Goal: Task Accomplishment & Management: Use online tool/utility

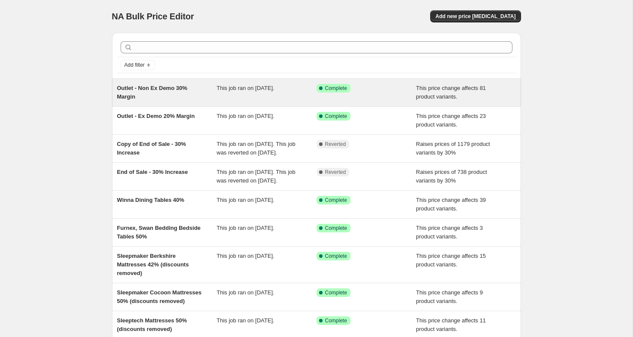
click at [174, 92] on div "Outlet - Non Ex Demo 30% Margin" at bounding box center [167, 92] width 100 height 17
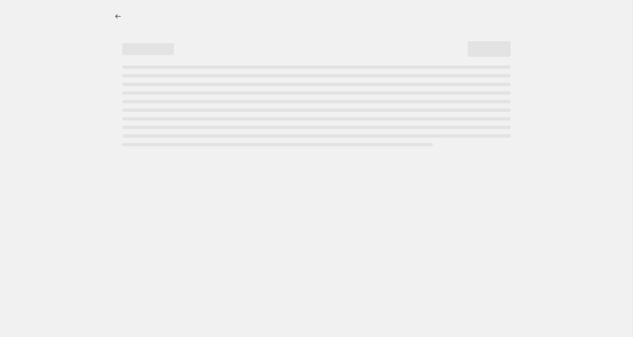
select select "pc"
select select "no_change"
select select "tag"
select select "not_equal"
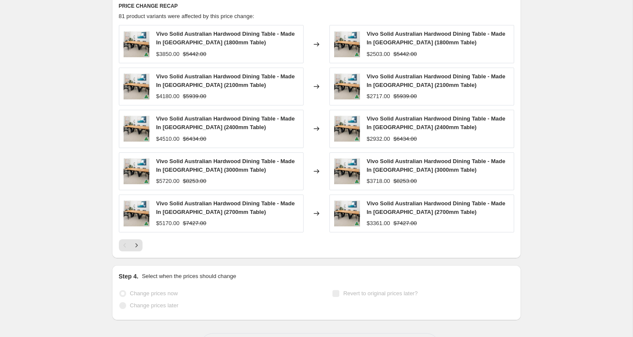
scroll to position [727, 0]
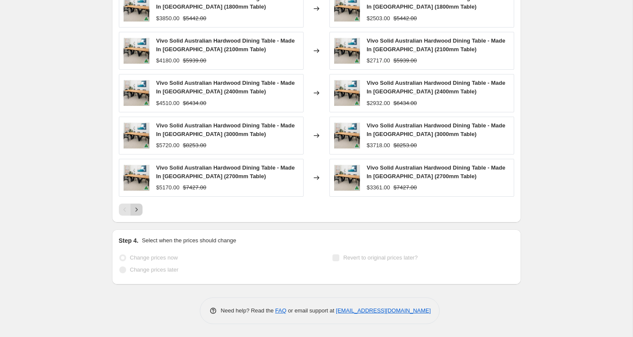
click at [135, 213] on icon "Next" at bounding box center [136, 209] width 9 height 9
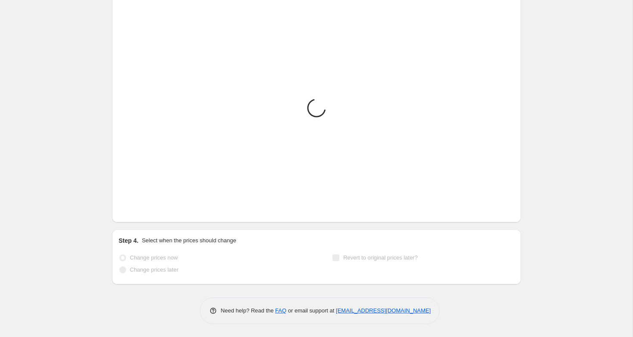
scroll to position [724, 0]
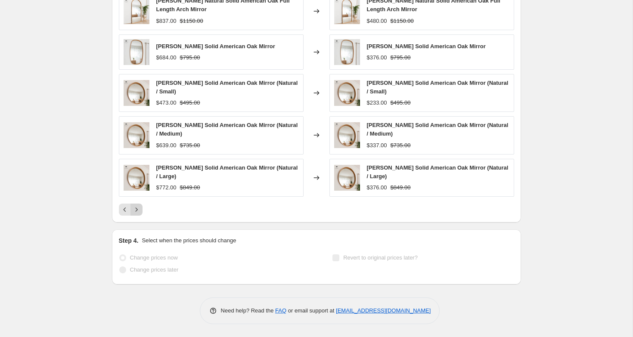
click at [135, 213] on icon "Next" at bounding box center [136, 209] width 9 height 9
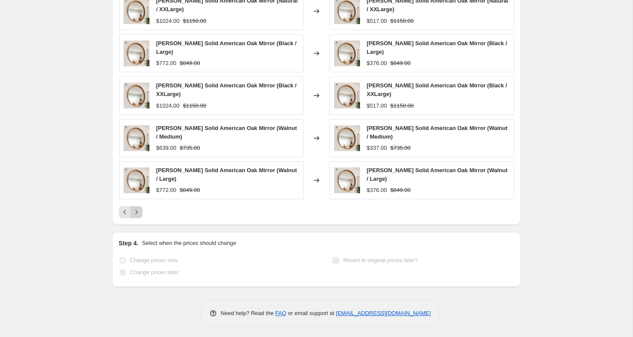
click at [135, 213] on icon "Next" at bounding box center [136, 212] width 9 height 9
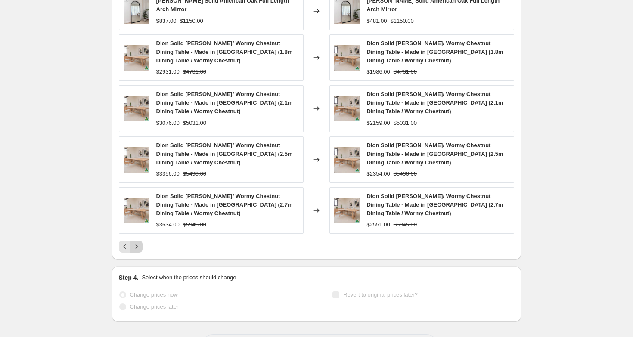
click at [135, 242] on icon "Next" at bounding box center [136, 246] width 9 height 9
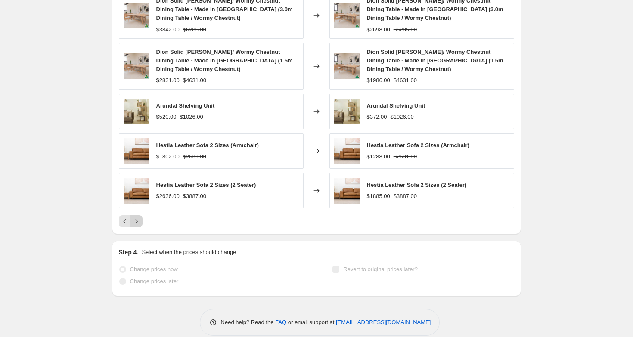
click at [136, 217] on icon "Next" at bounding box center [136, 221] width 9 height 9
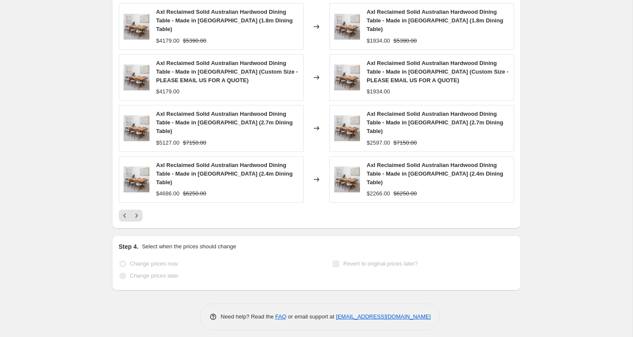
scroll to position [693, 0]
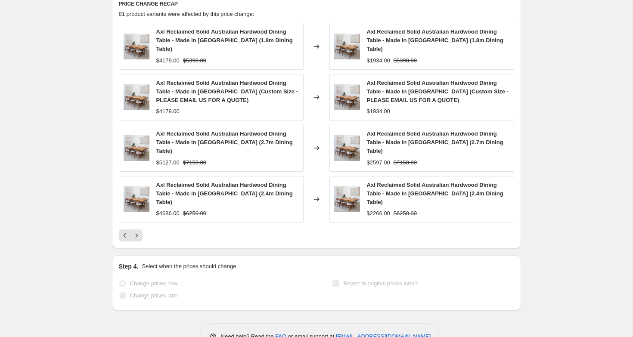
click at [382, 130] on div "Axl Reclaimed Solid Australian Hardwood Dining Table - Made in [GEOGRAPHIC_DATA…" at bounding box center [438, 143] width 142 height 26
click at [329, 131] on div "Axl Reclaimed Solid Australian Hardwood Dining Table - Made in [GEOGRAPHIC_DATA…" at bounding box center [316, 148] width 395 height 46
click at [178, 131] on span "Axl Reclaimed Solid Australian Hardwood Dining Table - Made in [GEOGRAPHIC_DATA…" at bounding box center [224, 142] width 136 height 24
click at [127, 136] on img at bounding box center [137, 148] width 26 height 26
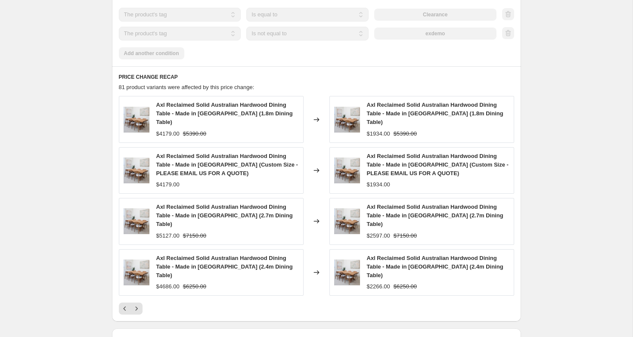
scroll to position [636, 0]
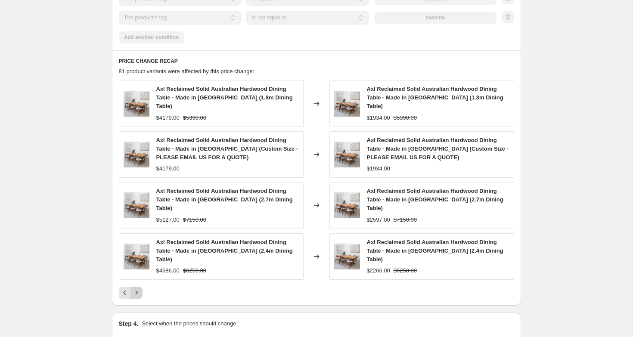
click at [134, 288] on icon "Next" at bounding box center [136, 292] width 9 height 9
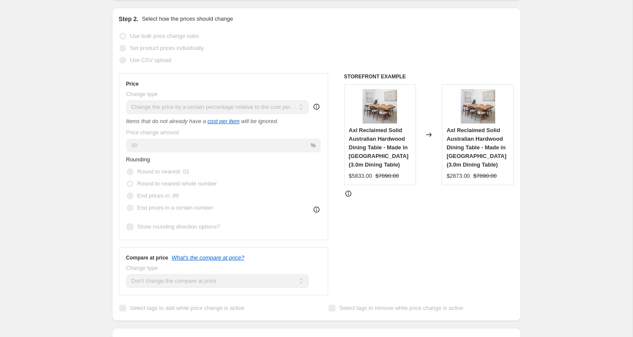
scroll to position [166, 0]
click at [318, 107] on icon at bounding box center [316, 107] width 9 height 9
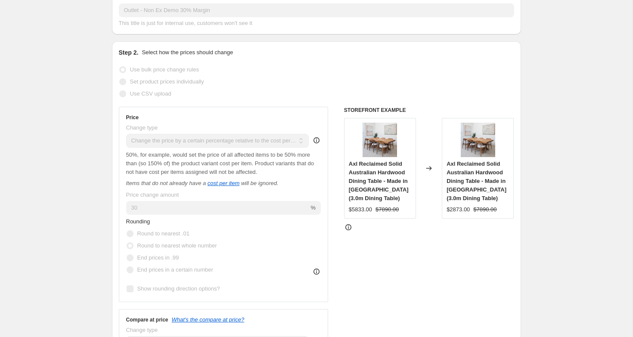
scroll to position [0, 0]
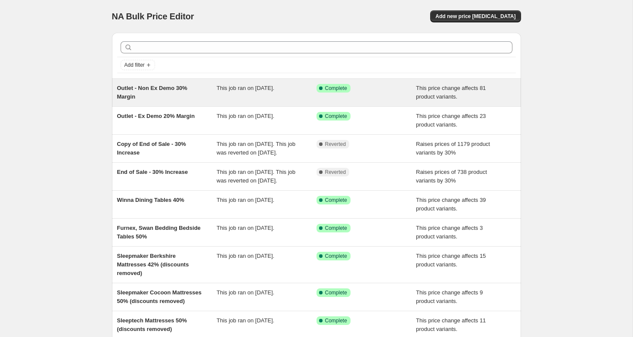
click at [132, 83] on div "Outlet - Non Ex Demo 30% Margin This job ran on [DATE]. Success Complete Comple…" at bounding box center [316, 93] width 409 height 28
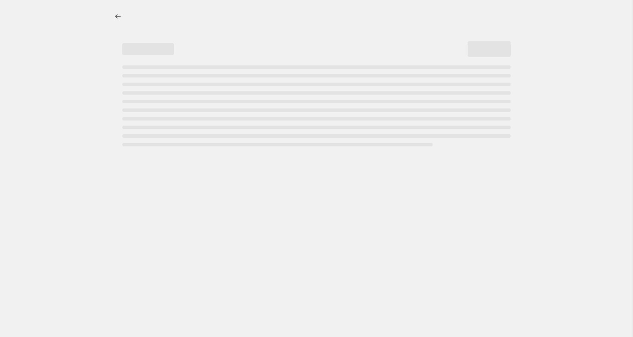
select select "pc"
select select "no_change"
select select "tag"
select select "not_equal"
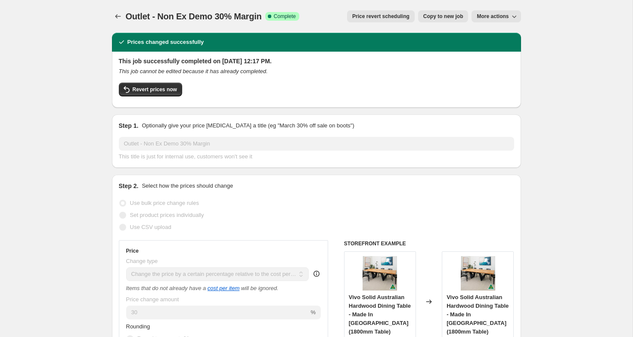
click at [440, 22] on button "Copy to new job" at bounding box center [443, 16] width 50 height 12
select select "pc"
select select "no_change"
select select "tag"
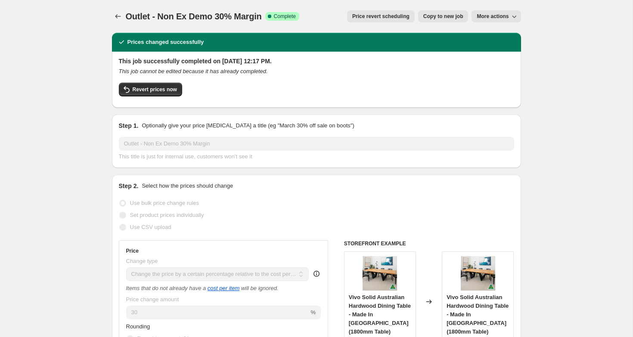
select select "not_equal"
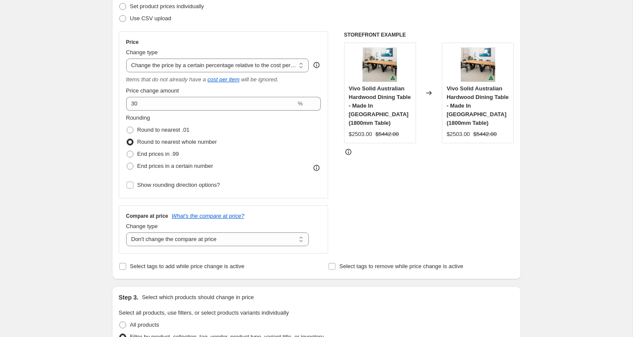
scroll to position [155, 0]
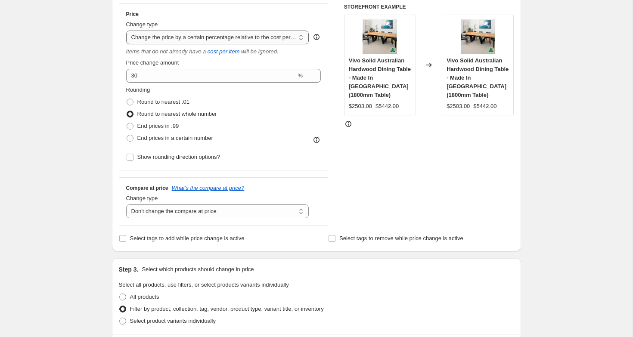
click at [300, 41] on select "Change the price to a certain amount Change the price by a certain amount Chang…" at bounding box center [217, 38] width 183 height 14
click at [126, 31] on select "Change the price to a certain amount Change the price by a certain amount Chang…" at bounding box center [217, 38] width 183 height 14
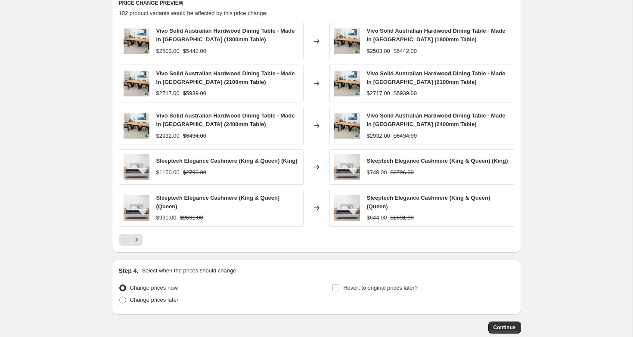
scroll to position [626, 0]
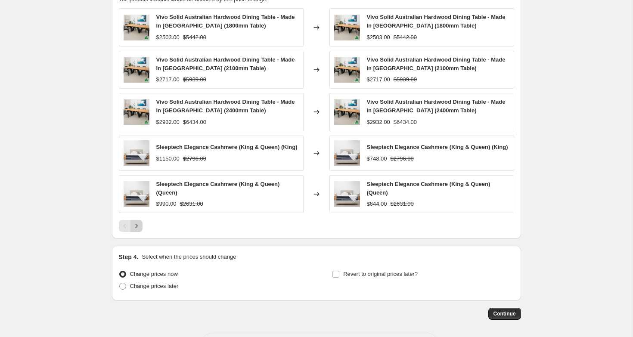
click at [131, 230] on button "Next" at bounding box center [136, 226] width 12 height 12
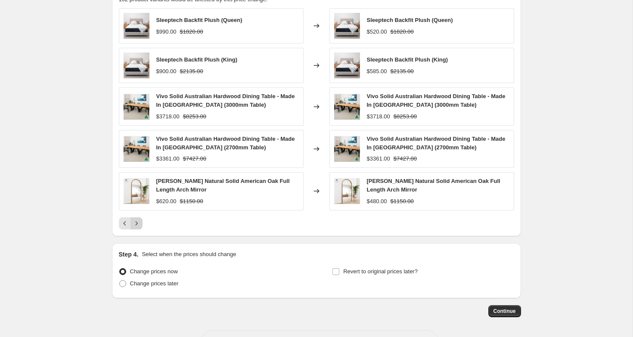
click at [136, 224] on icon "Next" at bounding box center [136, 223] width 2 height 4
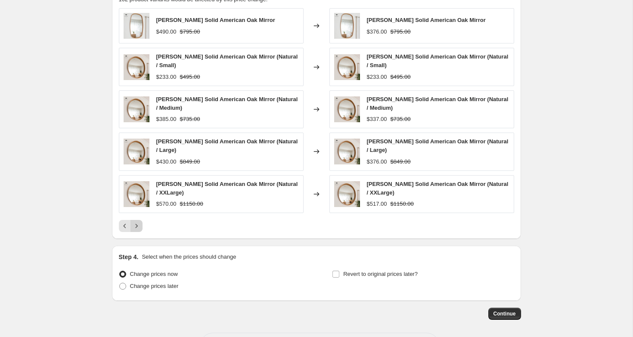
click at [136, 225] on icon "Next" at bounding box center [136, 226] width 2 height 4
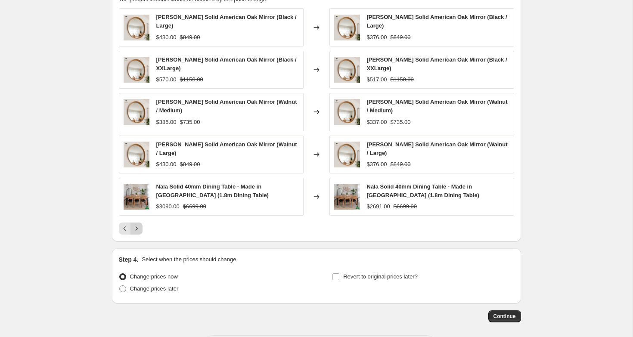
click at [136, 227] on icon "Next" at bounding box center [136, 229] width 2 height 4
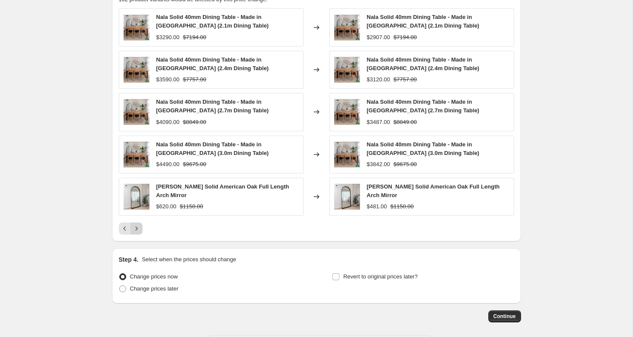
click at [136, 225] on icon "Next" at bounding box center [136, 228] width 9 height 9
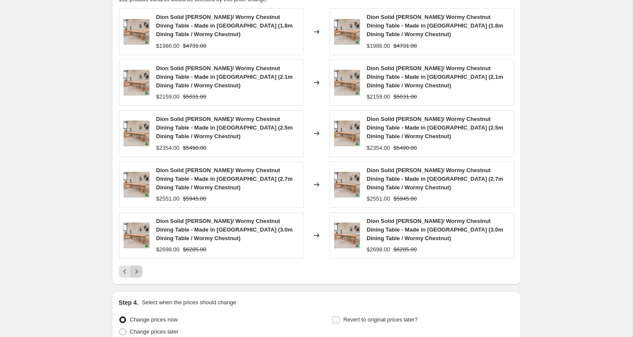
click at [136, 272] on icon "Next" at bounding box center [136, 271] width 9 height 9
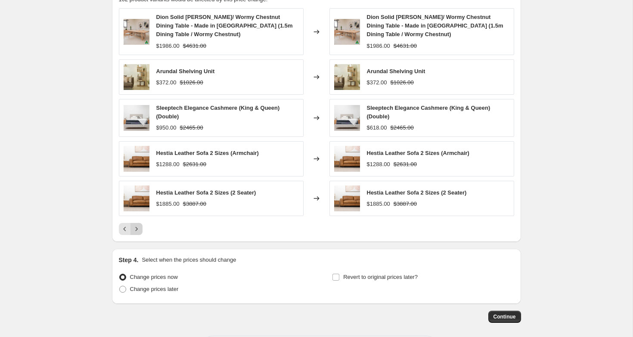
click at [138, 231] on icon "Next" at bounding box center [136, 229] width 9 height 9
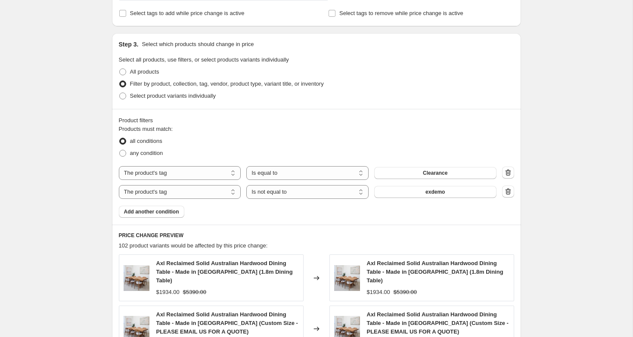
scroll to position [361, 0]
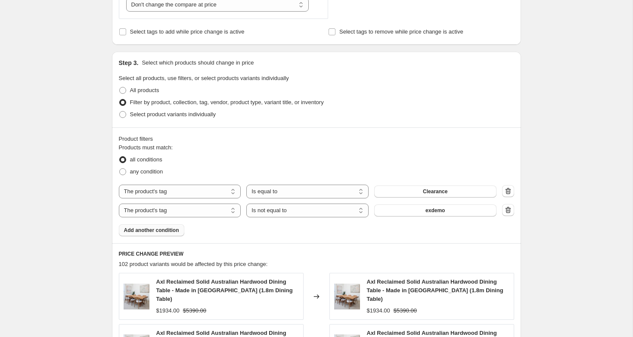
click at [153, 234] on button "Add another condition" at bounding box center [151, 230] width 65 height 12
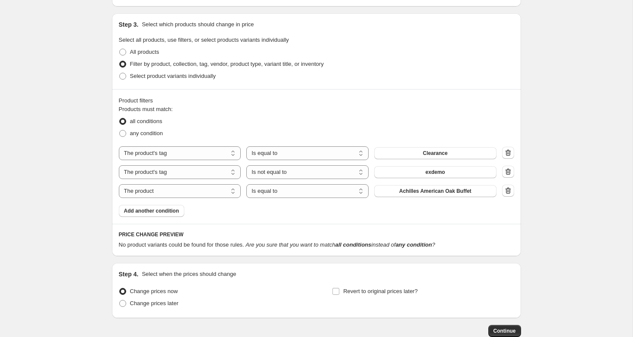
scroll to position [404, 0]
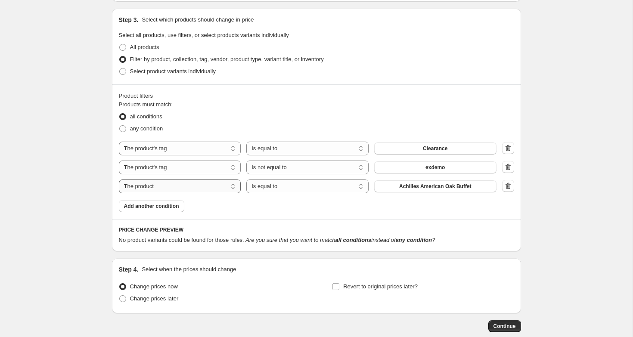
click at [207, 184] on select "The product The product's collection The product's tag The product's vendor The…" at bounding box center [180, 186] width 122 height 14
select select "product_status"
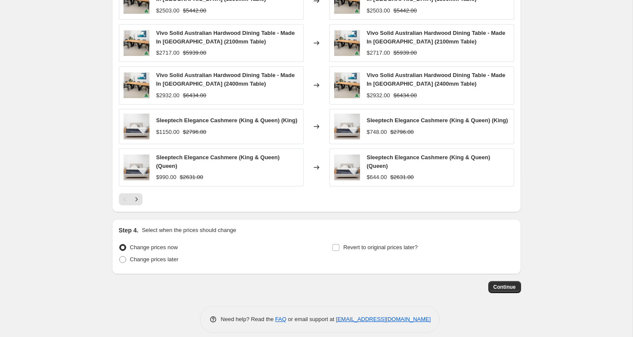
scroll to position [670, 0]
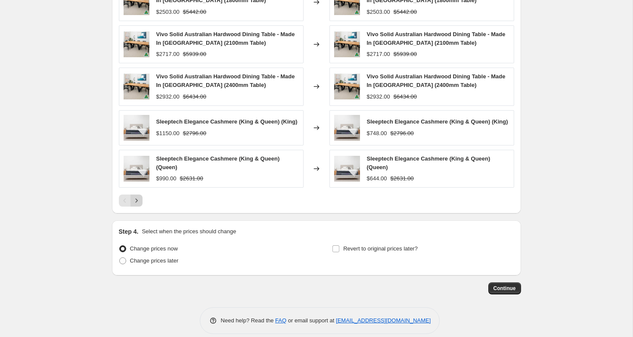
click at [137, 200] on icon "Next" at bounding box center [136, 200] width 9 height 9
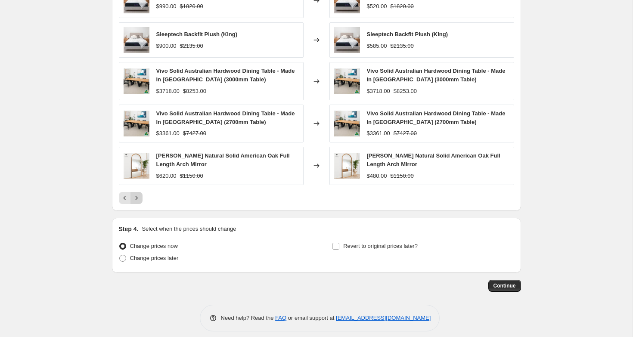
click at [137, 201] on icon "Next" at bounding box center [136, 198] width 9 height 9
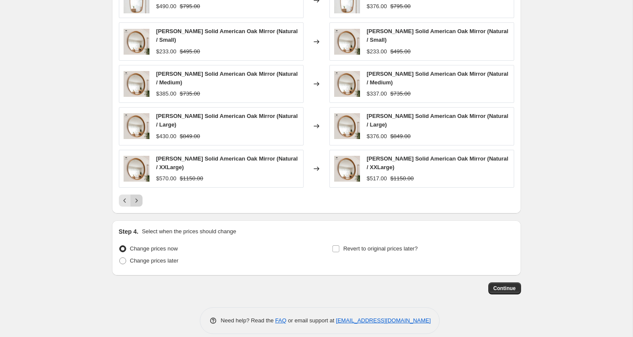
click at [137, 201] on icon "Next" at bounding box center [136, 200] width 9 height 9
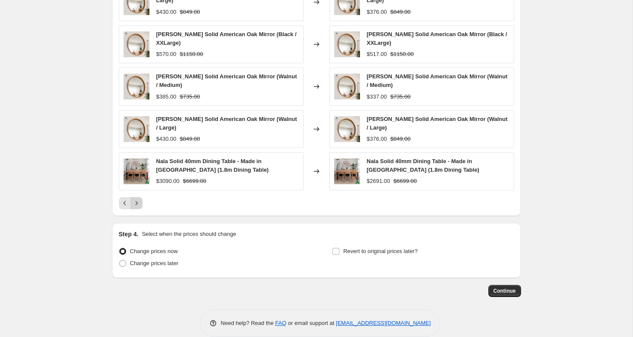
click at [137, 201] on icon "Next" at bounding box center [136, 203] width 9 height 9
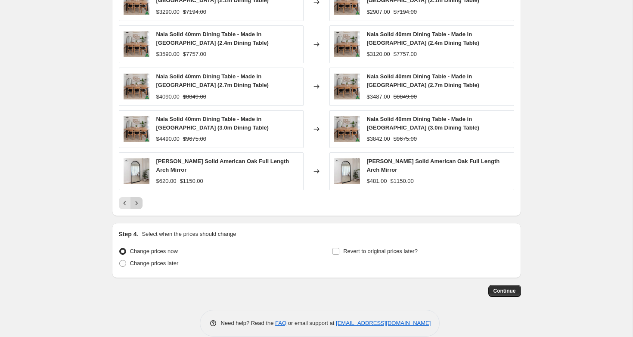
click at [137, 201] on icon "Next" at bounding box center [136, 203] width 9 height 9
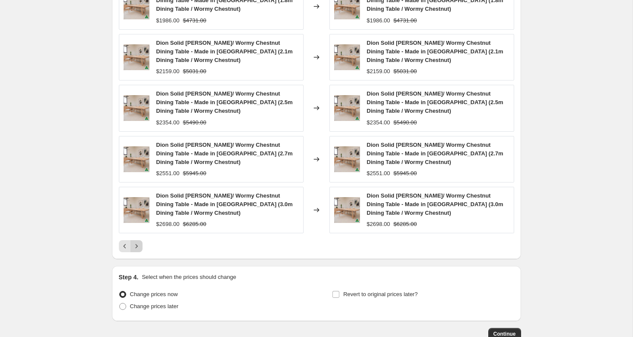
click at [137, 244] on icon "Next" at bounding box center [136, 246] width 9 height 9
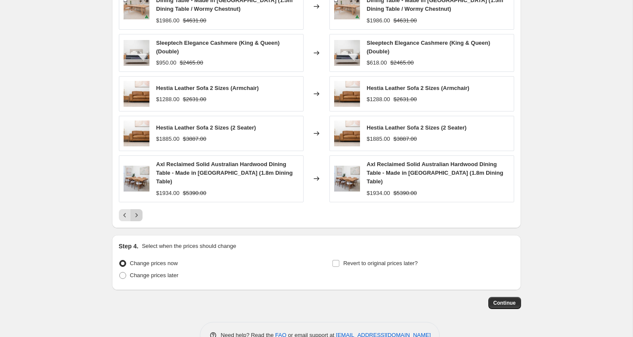
click at [137, 211] on icon "Next" at bounding box center [136, 215] width 9 height 9
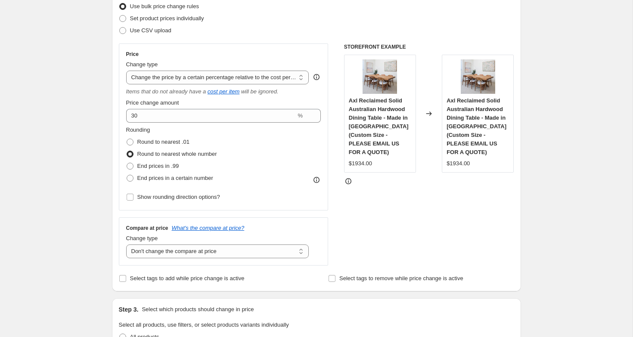
scroll to position [111, 0]
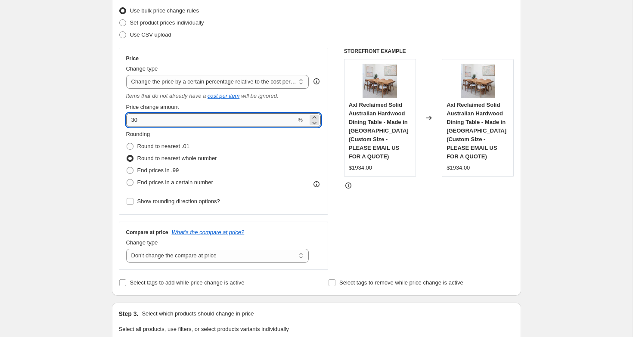
click at [168, 125] on input "30" at bounding box center [211, 120] width 170 height 14
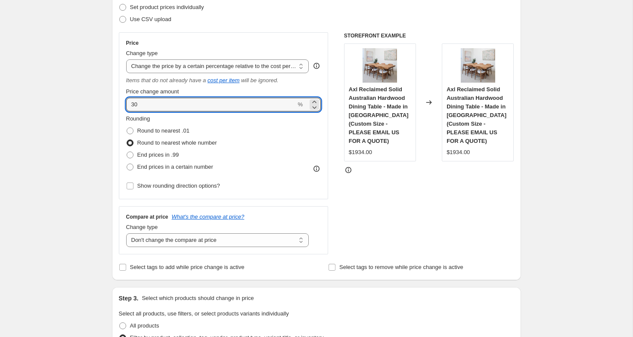
scroll to position [139, 0]
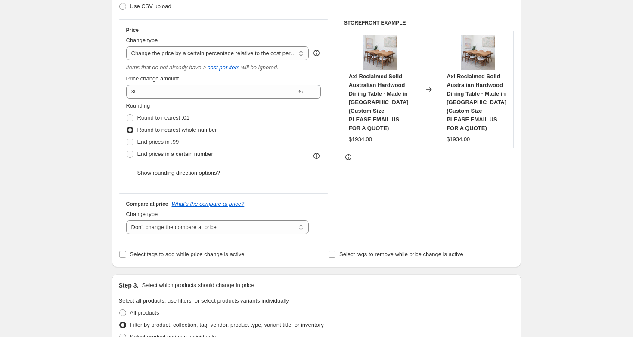
click at [315, 156] on icon at bounding box center [316, 155] width 9 height 9
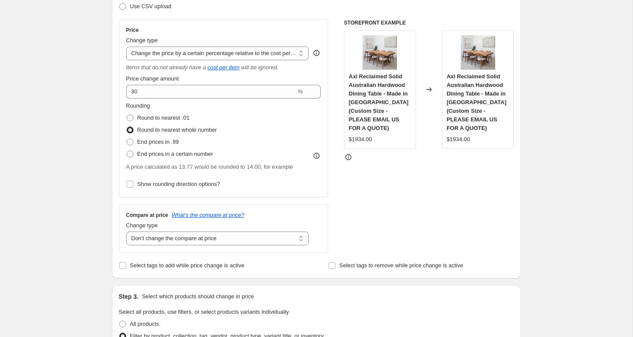
click at [312, 52] on icon at bounding box center [316, 53] width 9 height 9
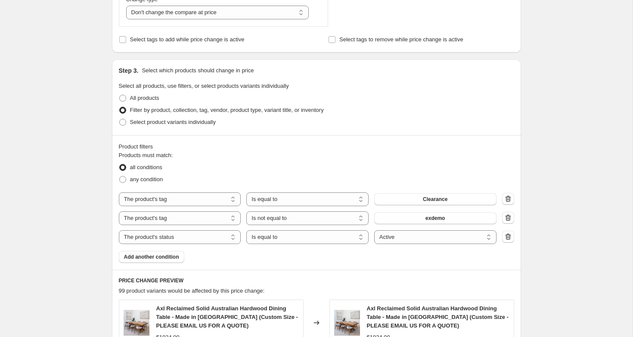
scroll to position [522, 0]
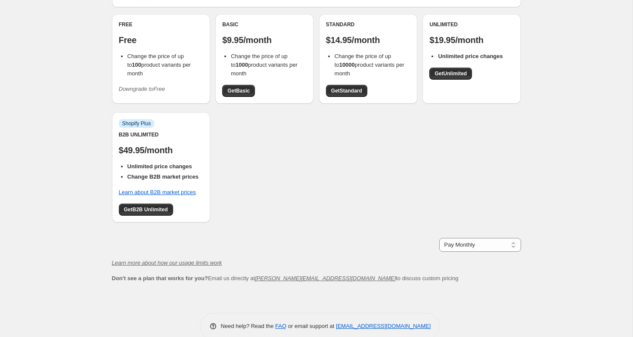
scroll to position [64, 0]
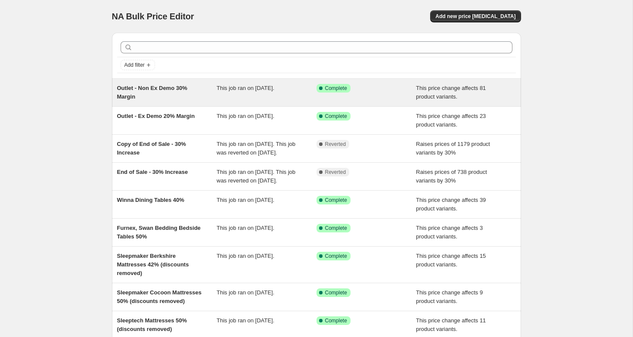
click at [166, 90] on span "Outlet - Non Ex Demo 30% Margin" at bounding box center [152, 92] width 70 height 15
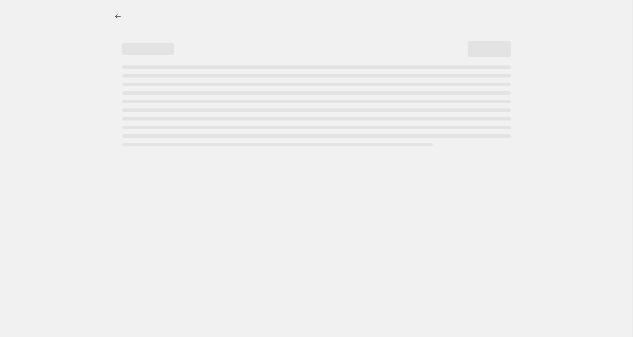
select select "pc"
select select "no_change"
select select "tag"
select select "not_equal"
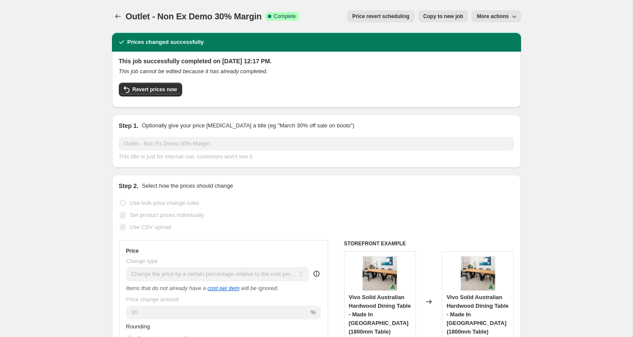
click at [508, 15] on span "More actions" at bounding box center [492, 16] width 32 height 7
click at [507, 35] on span "Export Recap CSV" at bounding box center [499, 34] width 47 height 6
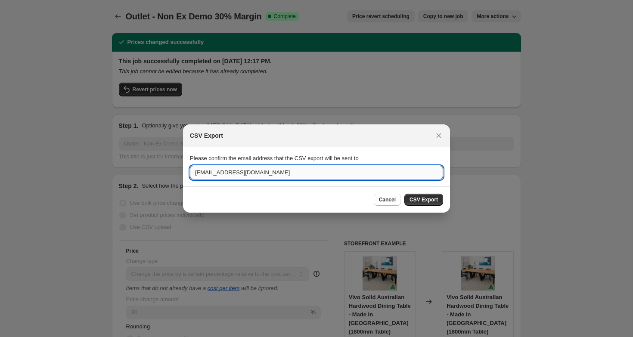
click at [292, 170] on input "luke@theacaciatree.com.au" at bounding box center [316, 173] width 253 height 14
click at [202, 173] on input "luke@theacaciatree.com.au" at bounding box center [316, 173] width 253 height 14
type input "joe@theacaciatree.com.au"
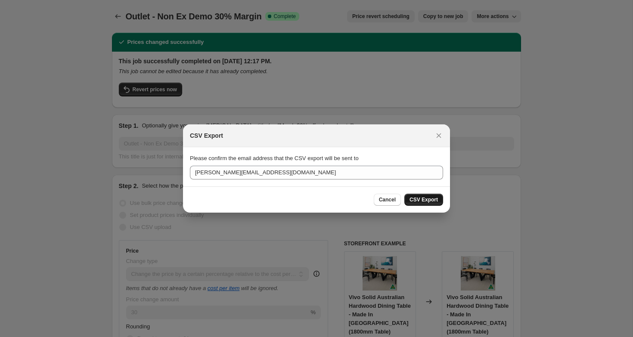
click at [417, 195] on button "CSV Export" at bounding box center [423, 200] width 39 height 12
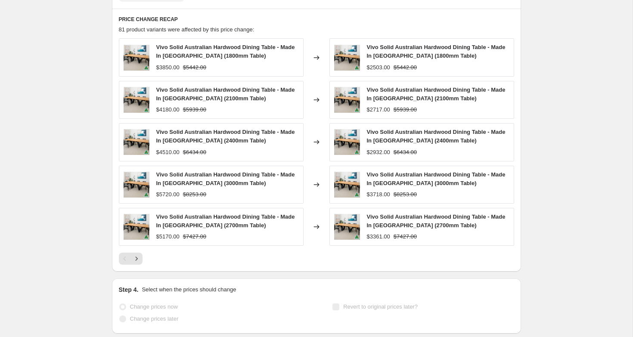
scroll to position [727, 0]
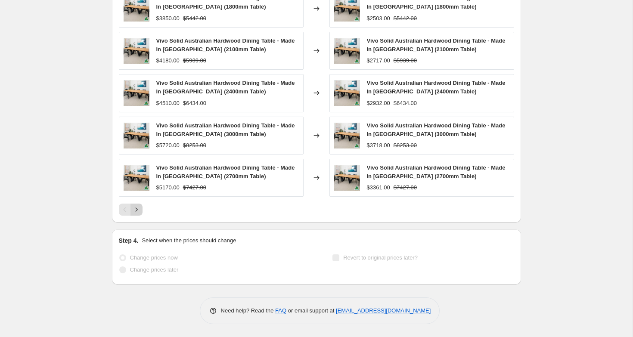
click at [132, 210] on button "Next" at bounding box center [136, 210] width 12 height 12
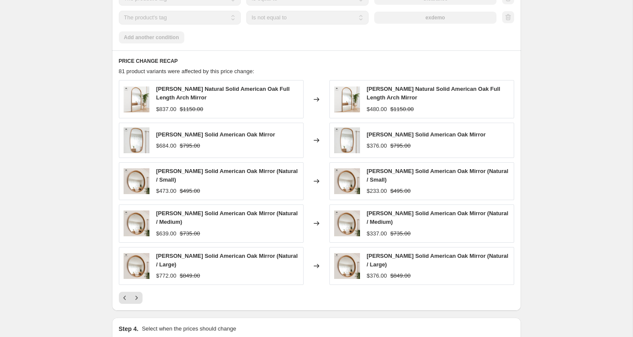
scroll to position [633, 0]
